Goal: Task Accomplishment & Management: Manage account settings

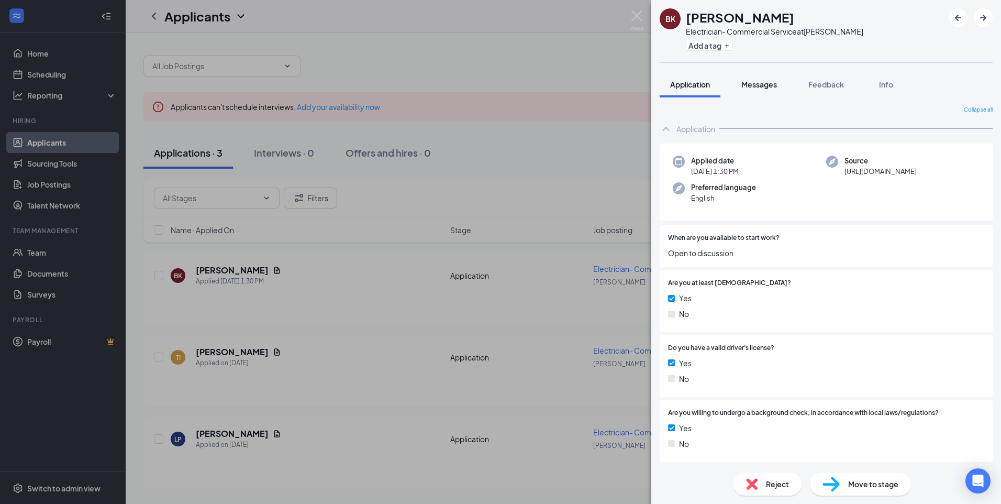
click at [772, 87] on span "Messages" at bounding box center [759, 84] width 36 height 9
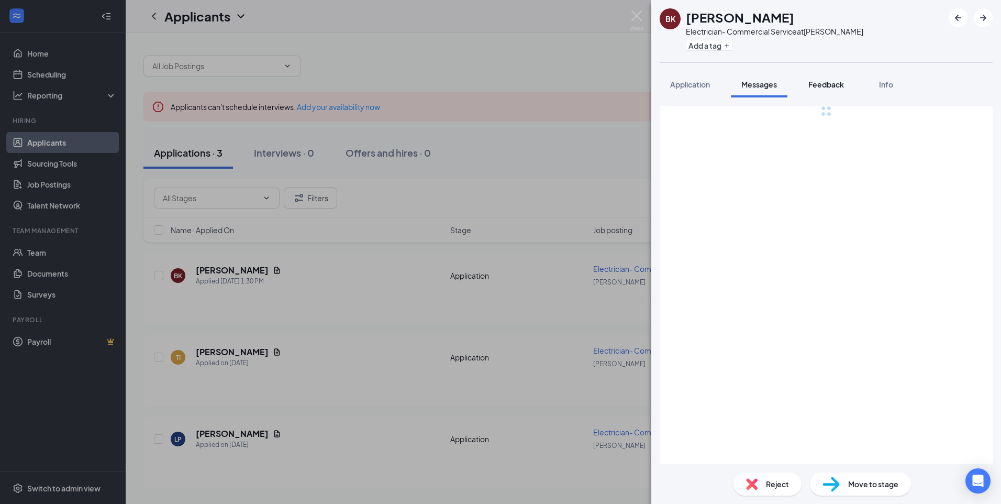
click at [815, 86] on span "Feedback" at bounding box center [826, 84] width 36 height 9
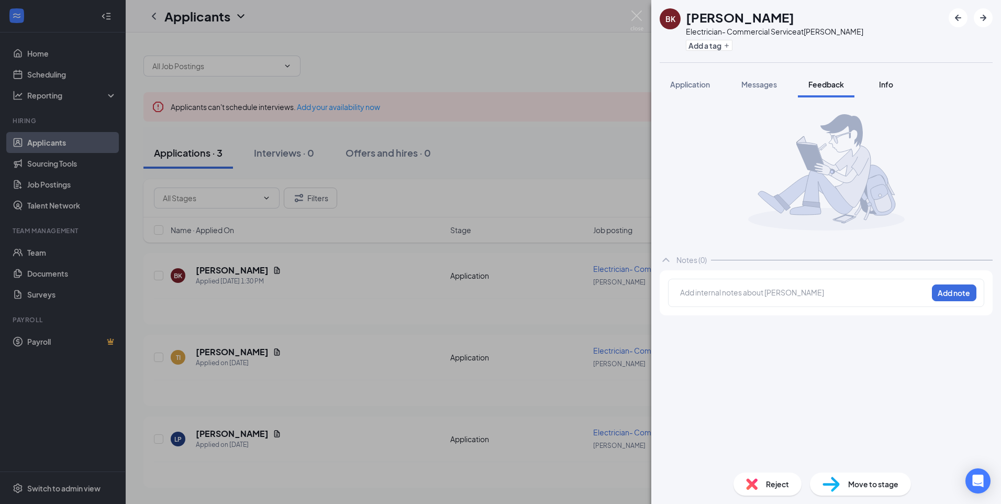
click at [878, 86] on div "Info" at bounding box center [885, 84] width 21 height 10
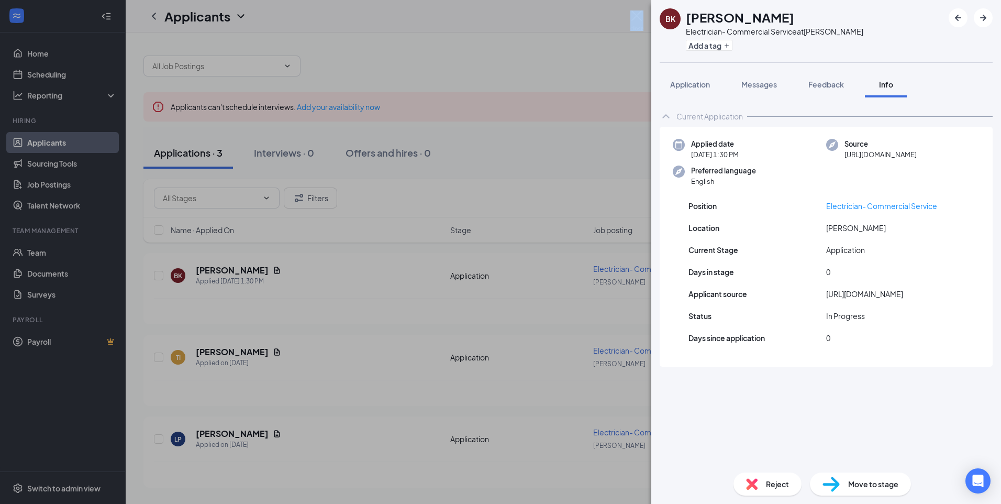
click at [642, 18] on div "BK [PERSON_NAME] Electrician- Commercial Service at [GEOGRAPHIC_DATA] Add a tag…" at bounding box center [500, 252] width 1001 height 504
click at [635, 15] on img at bounding box center [636, 20] width 13 height 20
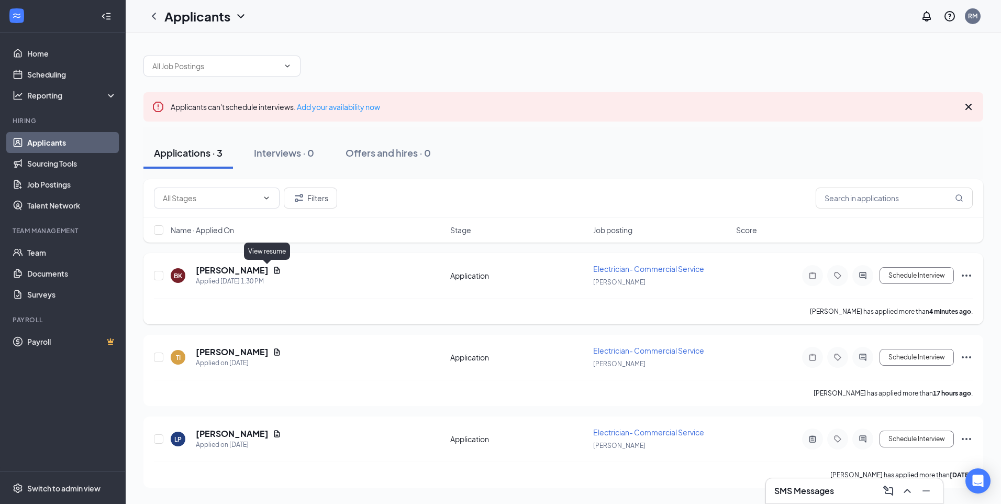
click at [273, 269] on icon "Document" at bounding box center [277, 270] width 8 height 8
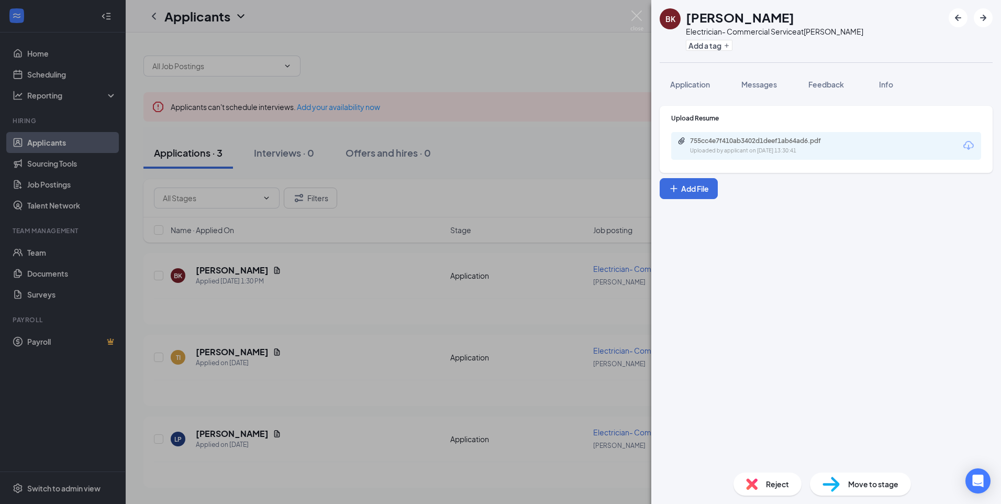
click at [904, 147] on div "755cc4e7f410ab3402d1deef1ab64ad6.pdf Uploaded by applicant on [DATE] 13:30:41" at bounding box center [826, 146] width 310 height 28
click at [968, 147] on icon "Download" at bounding box center [968, 145] width 10 height 9
click at [633, 15] on img at bounding box center [636, 20] width 13 height 20
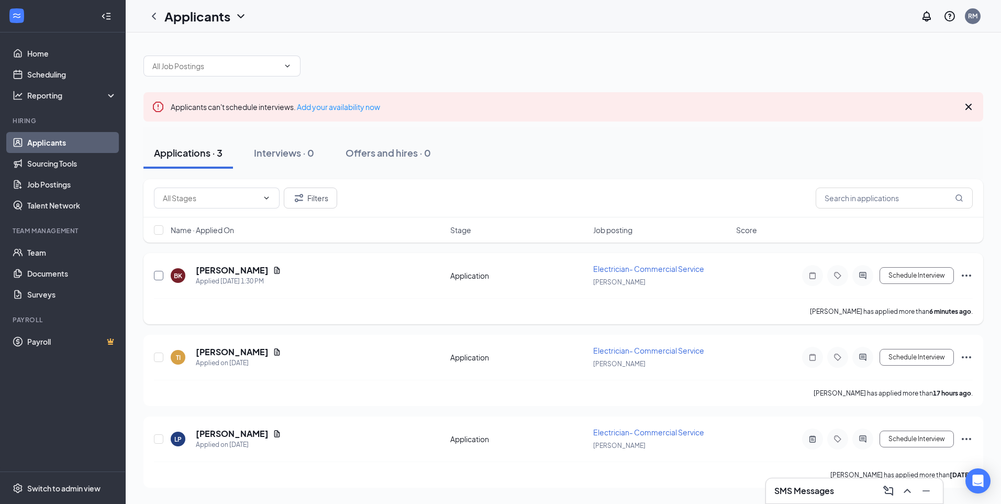
click at [160, 273] on input "checkbox" at bounding box center [158, 275] width 9 height 9
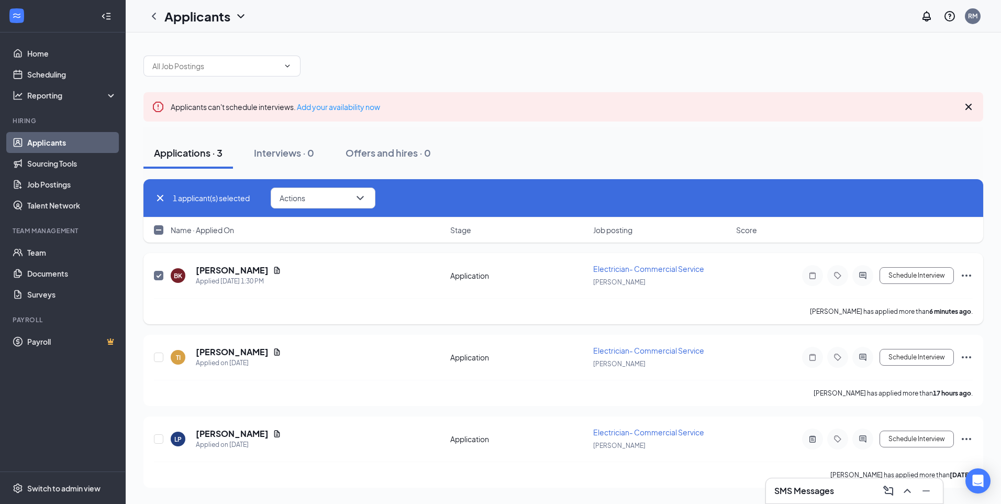
click at [163, 278] on span at bounding box center [158, 275] width 9 height 9
click at [163, 278] on input "checkbox" at bounding box center [158, 275] width 9 height 9
checkbox input "false"
